Goal: Navigation & Orientation: Find specific page/section

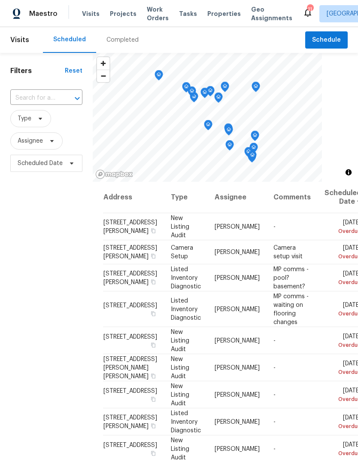
click at [57, 97] on input "text" at bounding box center [34, 98] width 48 height 13
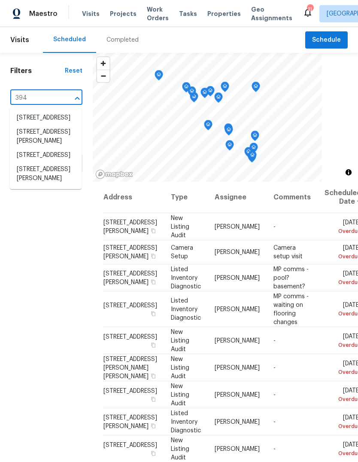
type input "3940"
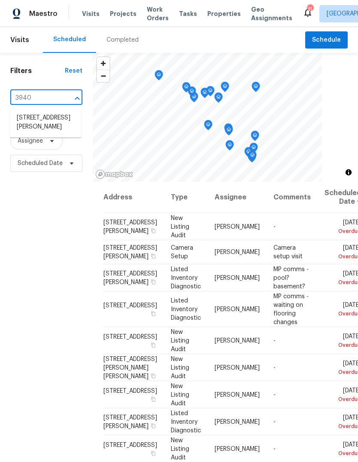
click at [53, 131] on li "3940 Parker Rd, Florissant, MO 63033" at bounding box center [46, 122] width 72 height 23
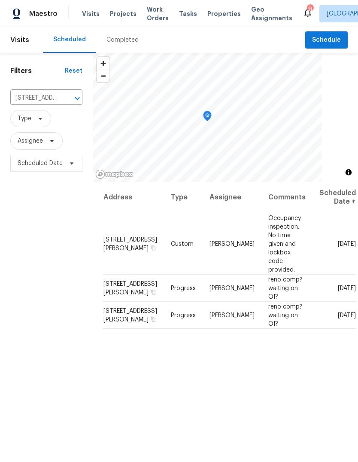
click at [92, 17] on span "Visits" at bounding box center [91, 13] width 18 height 9
click at [73, 98] on icon "Open" at bounding box center [77, 98] width 10 height 10
type input "2155 cat"
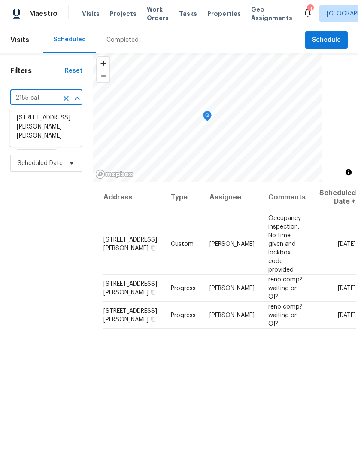
click at [61, 131] on li "2155 Catlin Ct, Barnhart, MO 63012" at bounding box center [46, 127] width 72 height 32
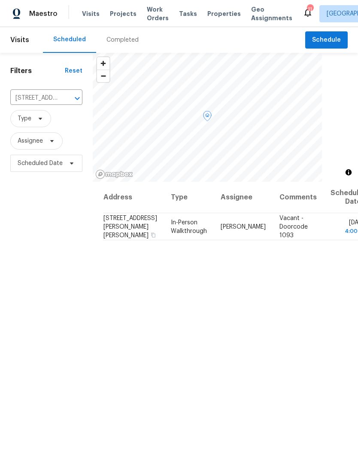
click at [0, 0] on icon at bounding box center [0, 0] width 0 height 0
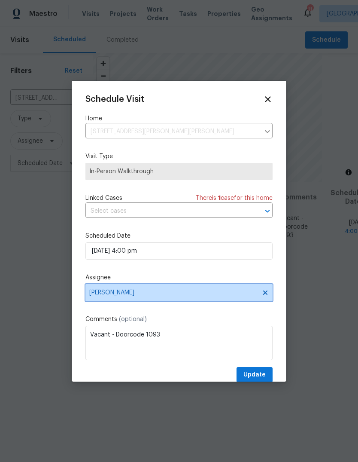
click at [225, 296] on span "[PERSON_NAME]" at bounding box center [173, 292] width 168 height 7
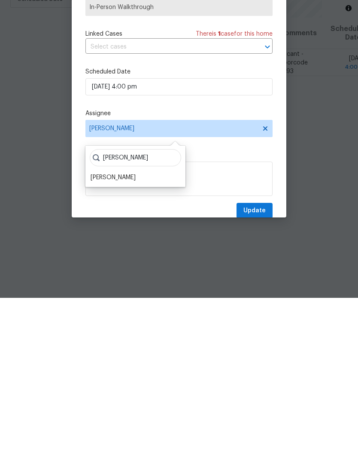
type input "James"
click at [127, 337] on div "[PERSON_NAME]" at bounding box center [113, 341] width 45 height 9
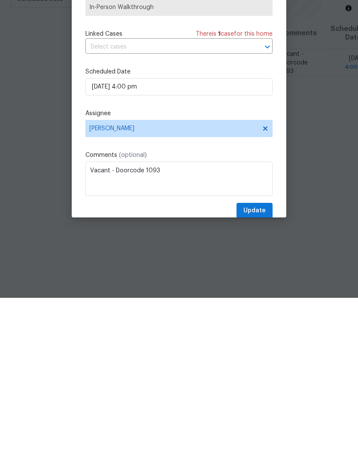
scroll to position [32, 0]
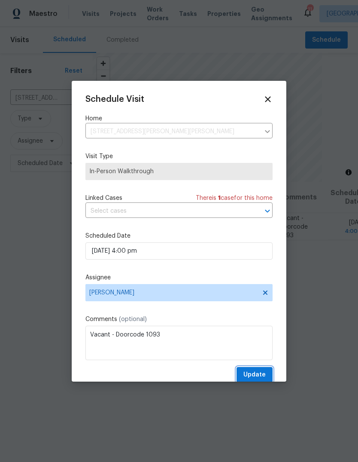
click at [262, 380] on span "Update" at bounding box center [255, 375] width 22 height 11
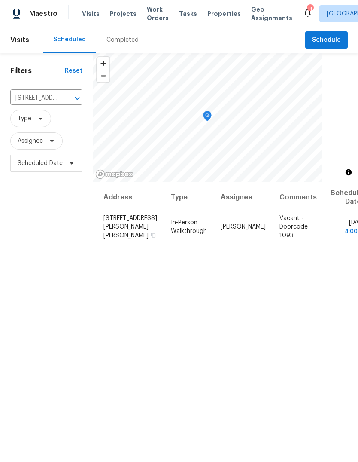
scroll to position [0, 0]
click at [124, 15] on span "Projects" at bounding box center [123, 13] width 27 height 9
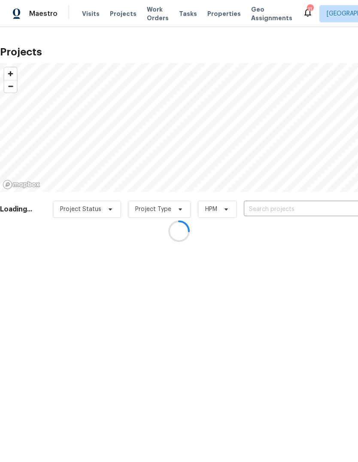
click at [220, 16] on div at bounding box center [179, 231] width 358 height 462
click at [218, 17] on div at bounding box center [179, 231] width 358 height 462
click at [223, 14] on div at bounding box center [179, 231] width 358 height 462
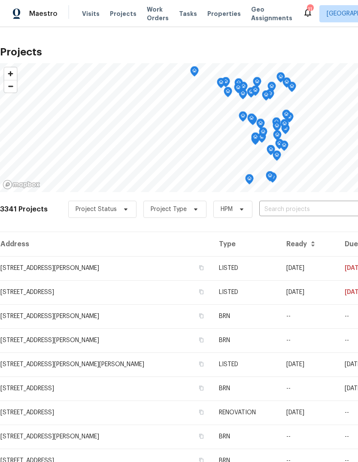
click at [217, 10] on span "Properties" at bounding box center [225, 13] width 34 height 9
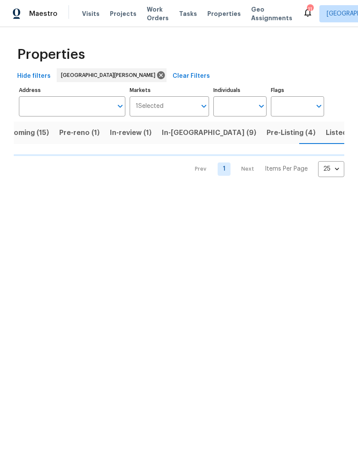
scroll to position [0, 19]
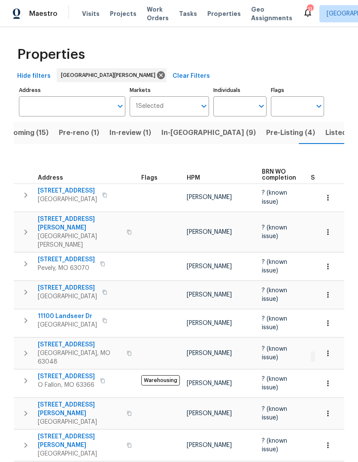
click at [195, 178] on span "HPM" at bounding box center [193, 178] width 13 height 6
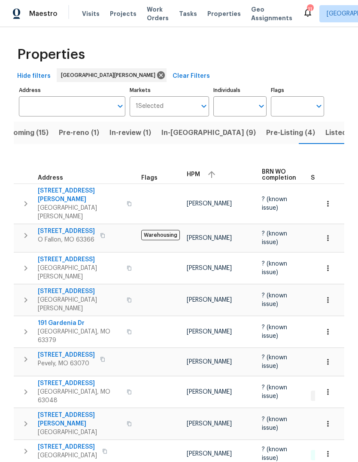
click at [199, 177] on span "HPM" at bounding box center [193, 174] width 13 height 6
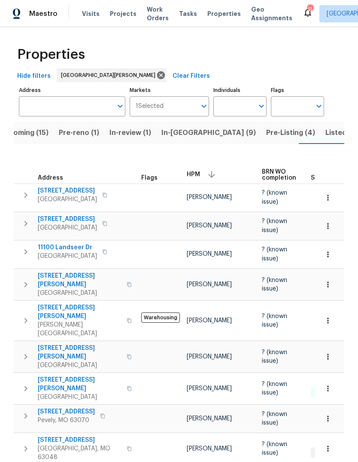
click at [266, 135] on span "Pre-Listing (4)" at bounding box center [290, 133] width 49 height 12
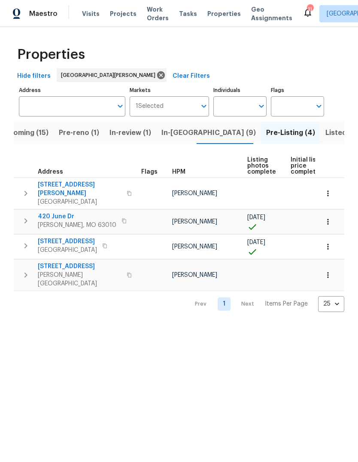
click at [67, 198] on span "Florissant, MO 63033" at bounding box center [80, 202] width 84 height 9
click at [90, 133] on span "Pre-reno (1)" at bounding box center [79, 133] width 40 height 12
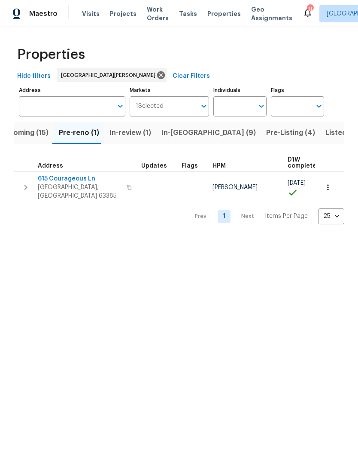
click at [219, 17] on span "Properties" at bounding box center [225, 13] width 34 height 9
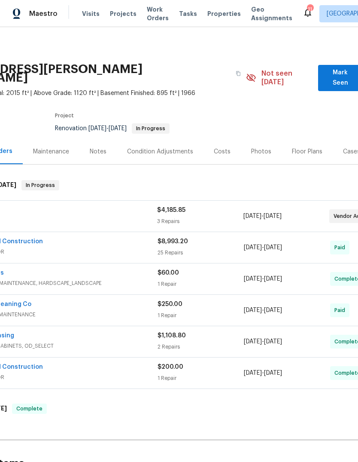
scroll to position [0, 71]
click at [346, 73] on span "Mark Seen" at bounding box center [341, 77] width 31 height 21
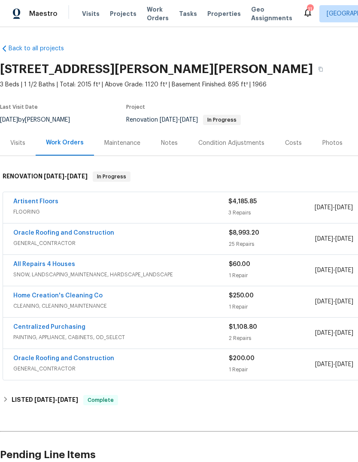
scroll to position [0, 0]
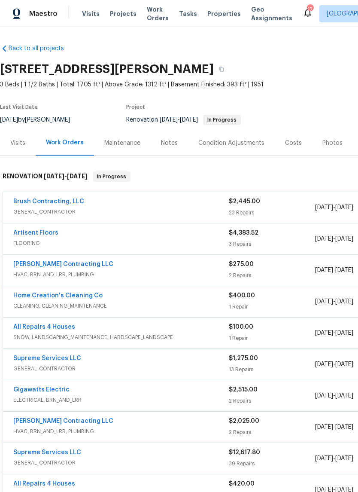
click at [334, 145] on div "Photos" at bounding box center [333, 143] width 20 height 9
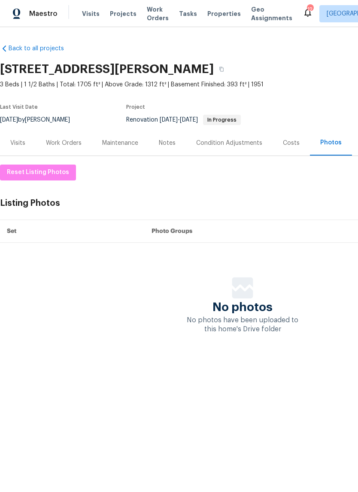
click at [76, 147] on div "Work Orders" at bounding box center [64, 143] width 36 height 9
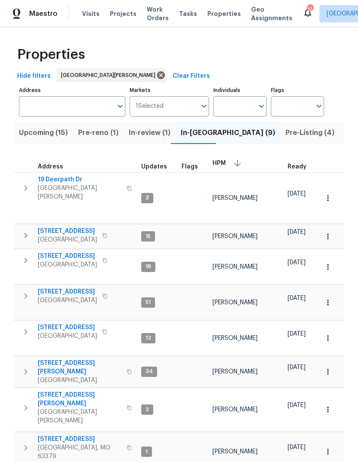
click at [345, 136] on span "Listed (32)" at bounding box center [363, 133] width 37 height 12
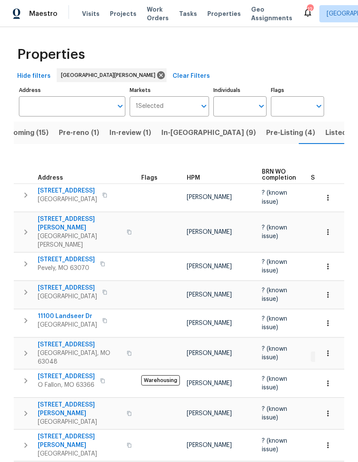
click at [321, 140] on button "Listed (32)" at bounding box center [344, 133] width 47 height 22
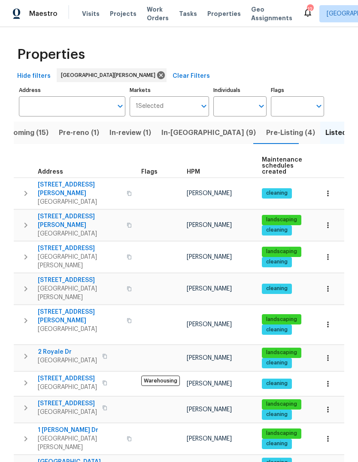
click at [44, 127] on span "Upcoming (15)" at bounding box center [24, 133] width 49 height 12
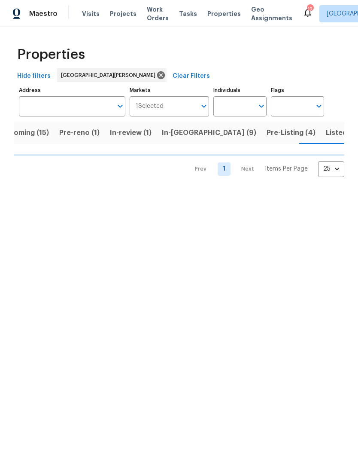
scroll to position [0, 19]
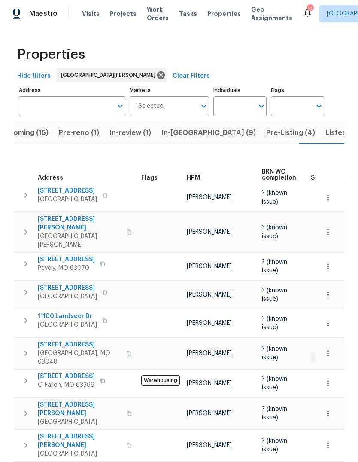
click at [227, 12] on span "Properties" at bounding box center [225, 13] width 34 height 9
click at [326, 138] on span "Listed (32)" at bounding box center [344, 133] width 37 height 12
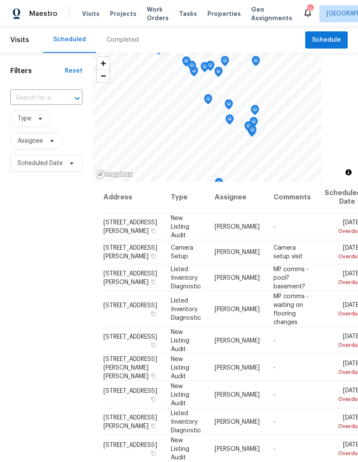
click at [223, 14] on span "Properties" at bounding box center [225, 13] width 34 height 9
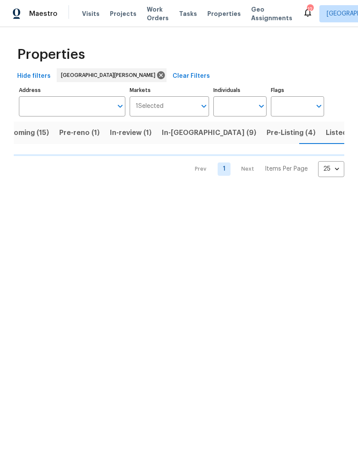
scroll to position [0, 19]
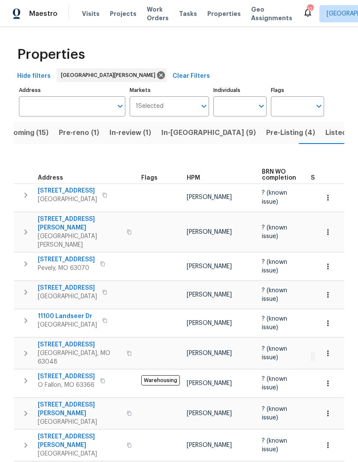
click at [94, 18] on span "Visits" at bounding box center [91, 13] width 18 height 9
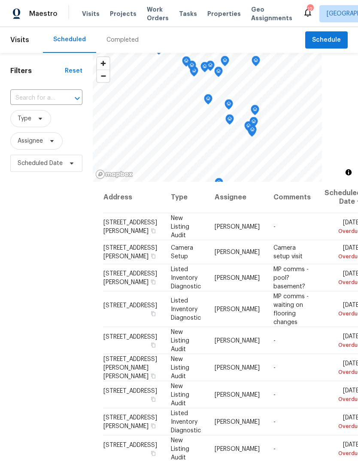
click at [128, 40] on div "Completed" at bounding box center [123, 40] width 32 height 9
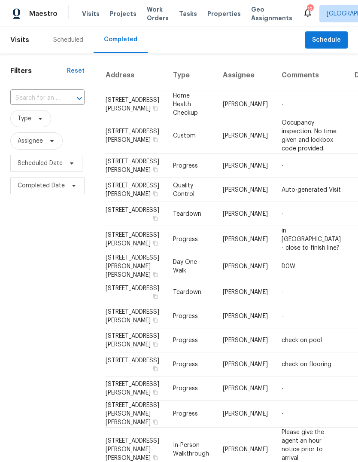
click at [78, 44] on div "Scheduled" at bounding box center [68, 40] width 30 height 9
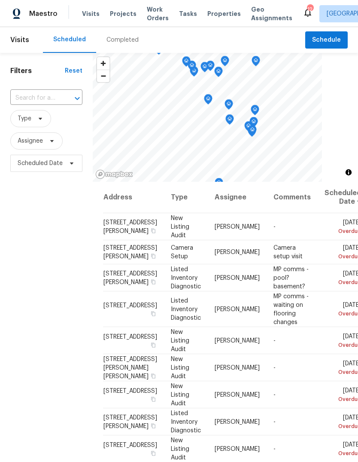
click at [221, 17] on span "Properties" at bounding box center [225, 13] width 34 height 9
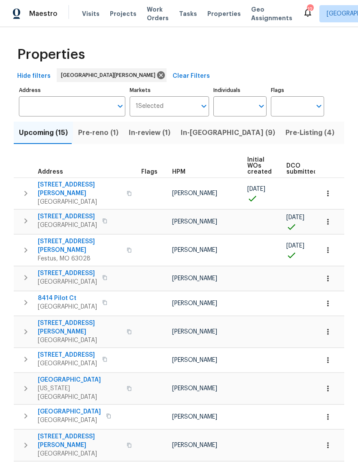
click at [203, 138] on span "In-reno (9)" at bounding box center [228, 133] width 95 height 12
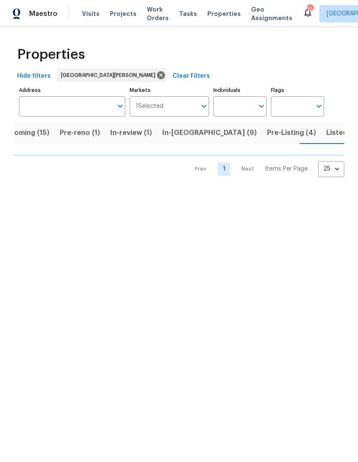
scroll to position [0, 19]
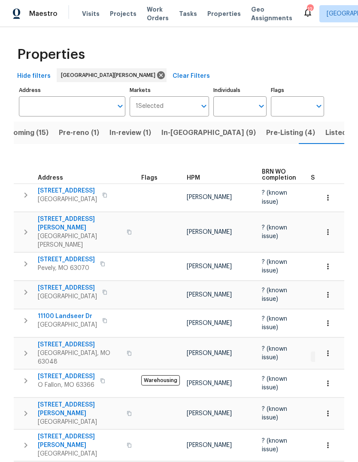
click at [321, 140] on button "Listed (32)" at bounding box center [344, 133] width 47 height 22
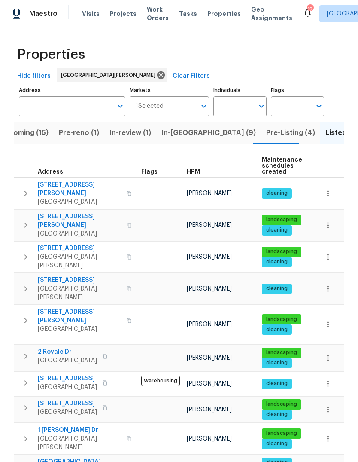
click at [122, 14] on span "Projects" at bounding box center [123, 13] width 27 height 9
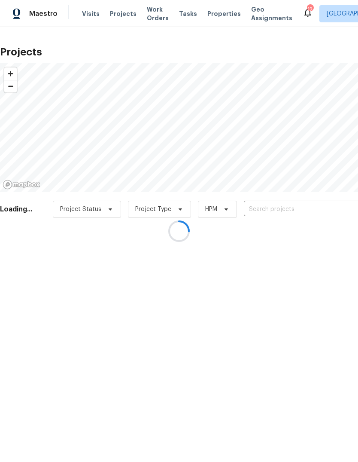
click at [287, 208] on div at bounding box center [179, 231] width 358 height 462
click at [282, 211] on div at bounding box center [179, 231] width 358 height 462
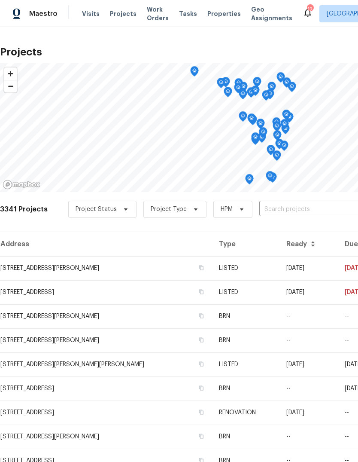
click at [292, 207] on input "text" at bounding box center [309, 209] width 98 height 13
type input "cou"
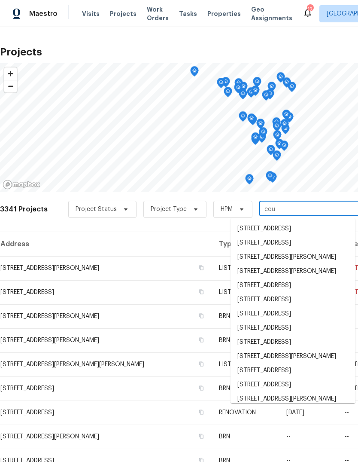
click at [216, 17] on span "Properties" at bounding box center [225, 13] width 34 height 9
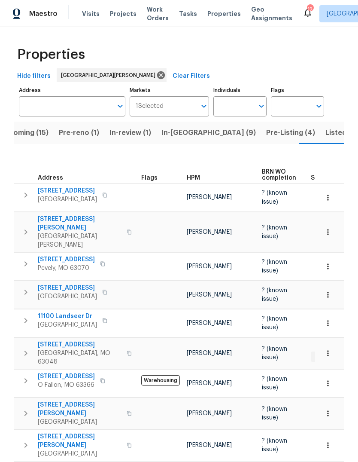
click at [326, 136] on span "Listed (32)" at bounding box center [344, 133] width 37 height 12
